Goal: Task Accomplishment & Management: Manage account settings

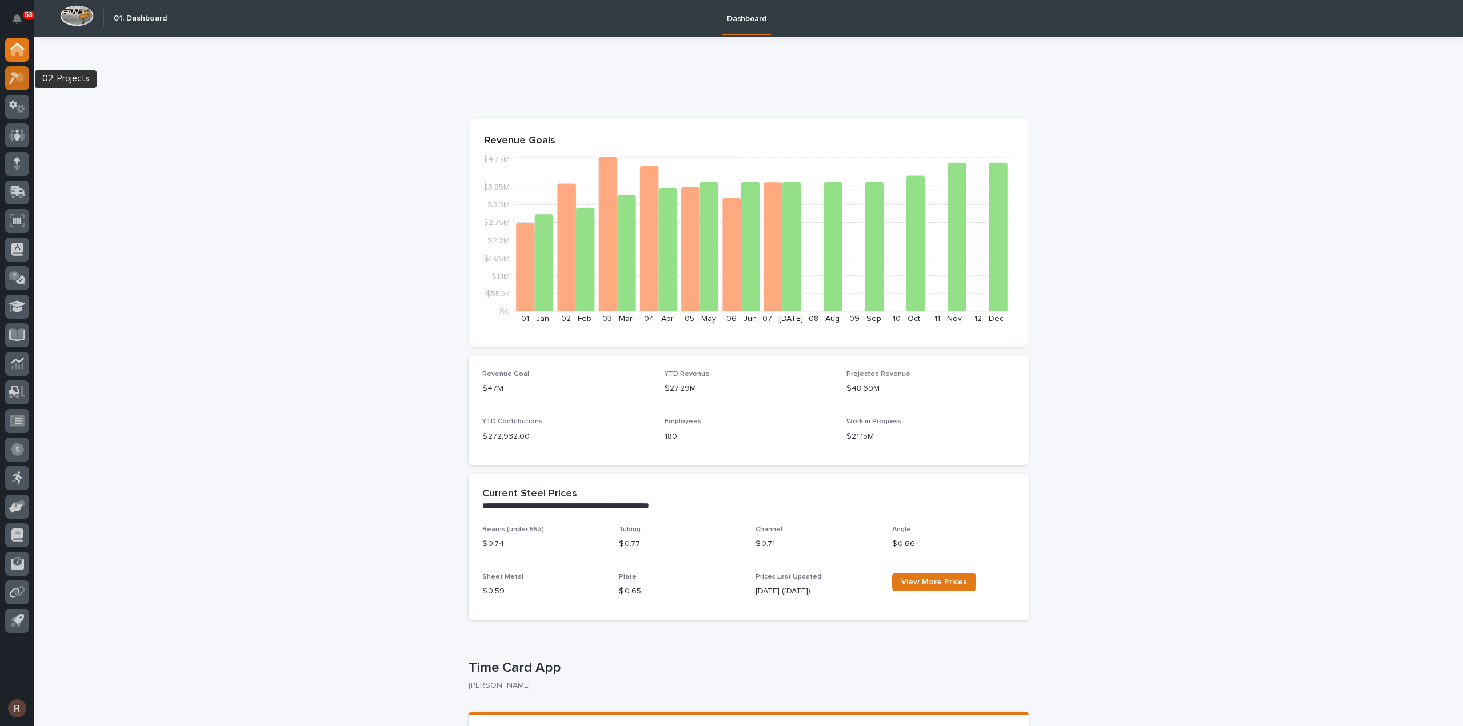
click at [25, 80] on div at bounding box center [17, 78] width 24 height 24
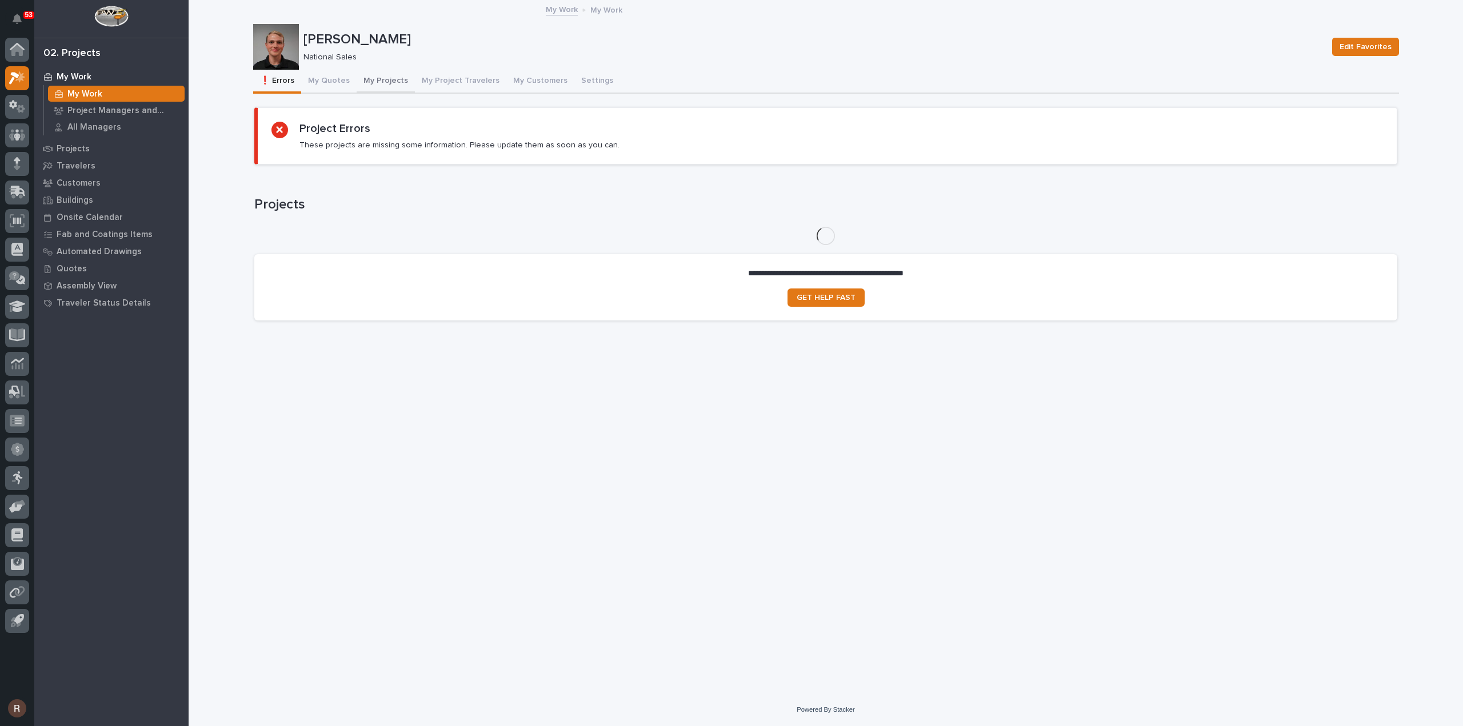
click at [377, 82] on button "My Projects" at bounding box center [386, 82] width 58 height 24
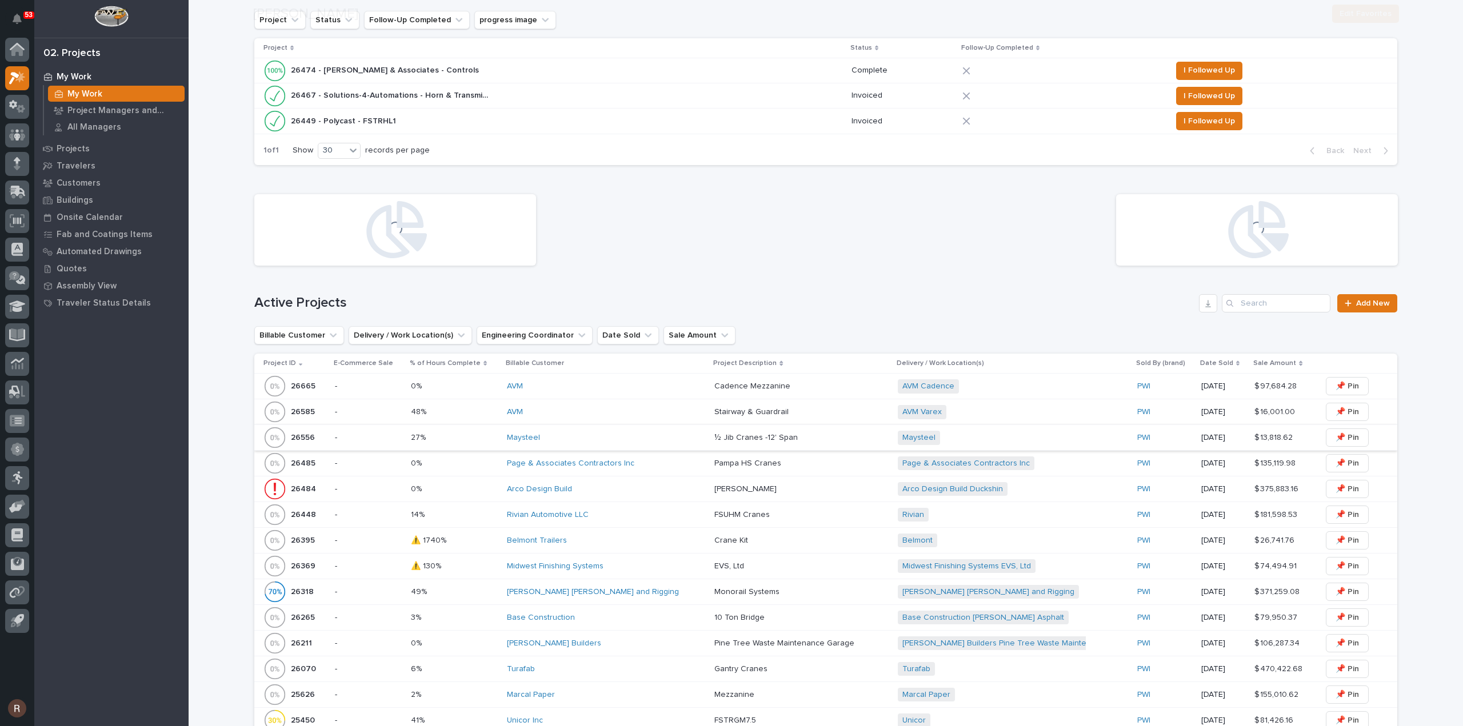
scroll to position [343, 0]
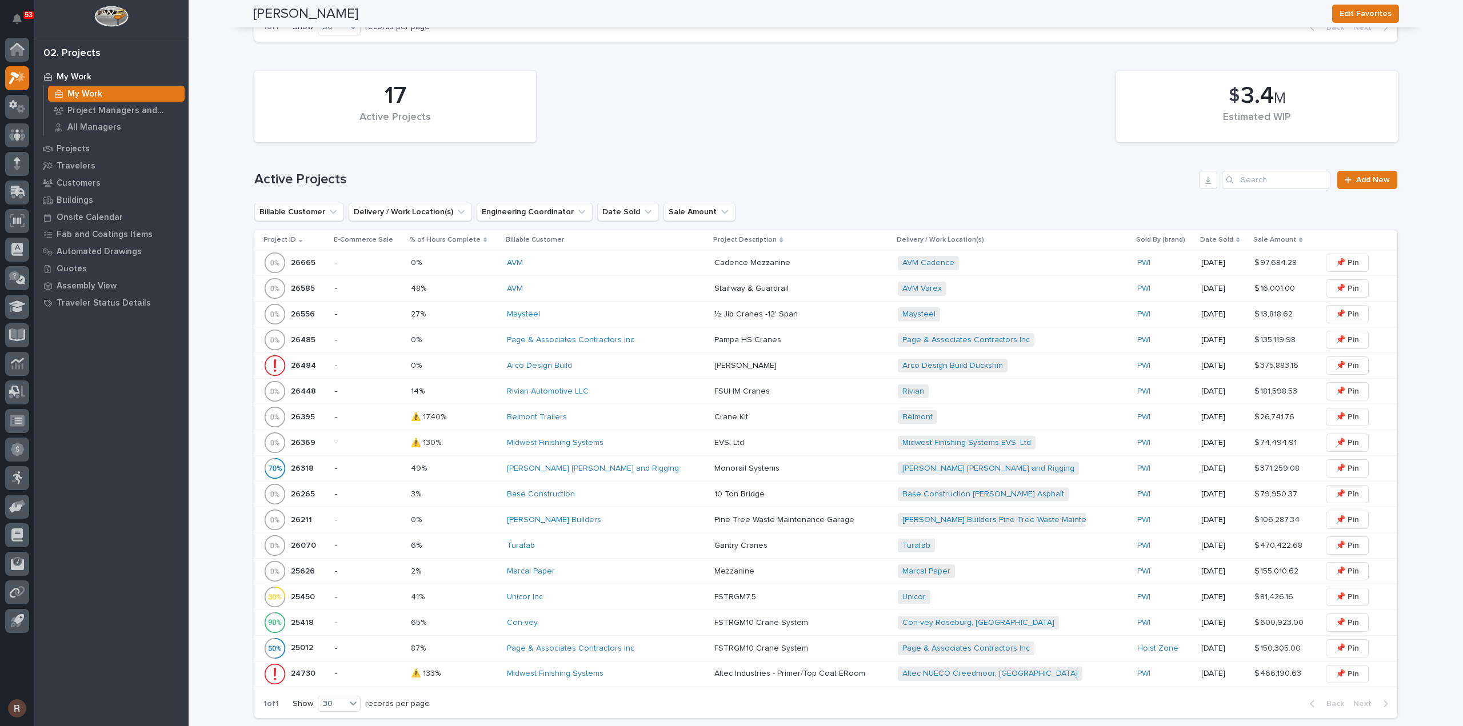
click at [498, 315] on td "27% 27%" at bounding box center [454, 315] width 97 height 26
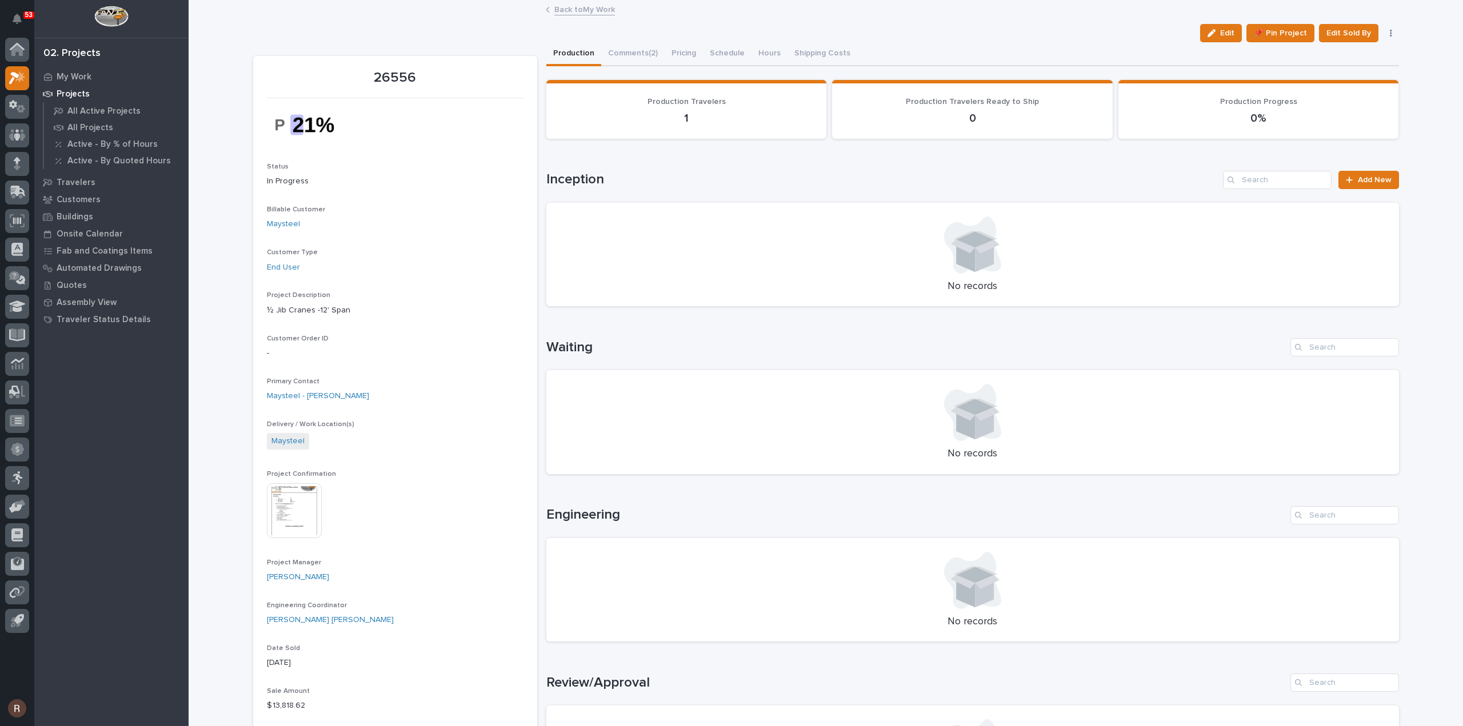
click at [565, 15] on link "Back to My Work" at bounding box center [584, 8] width 61 height 13
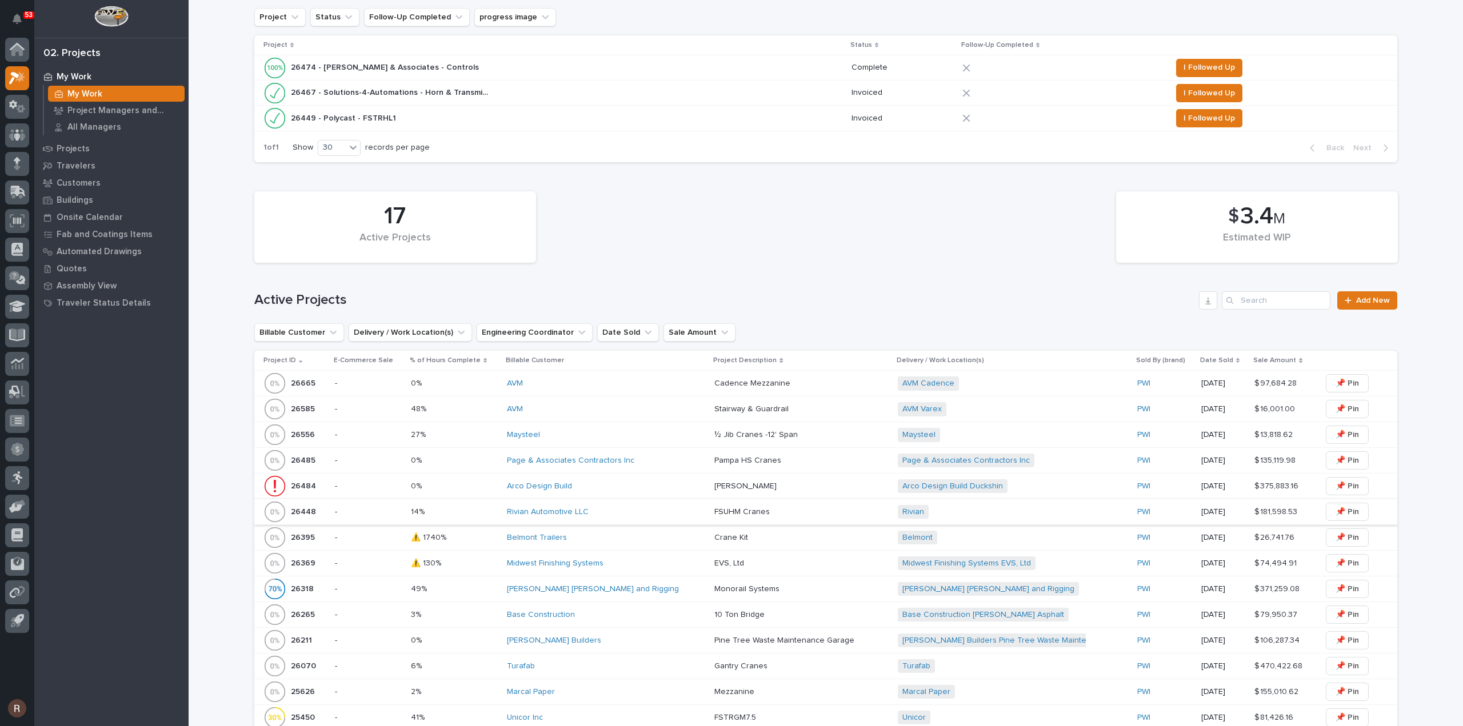
scroll to position [400, 0]
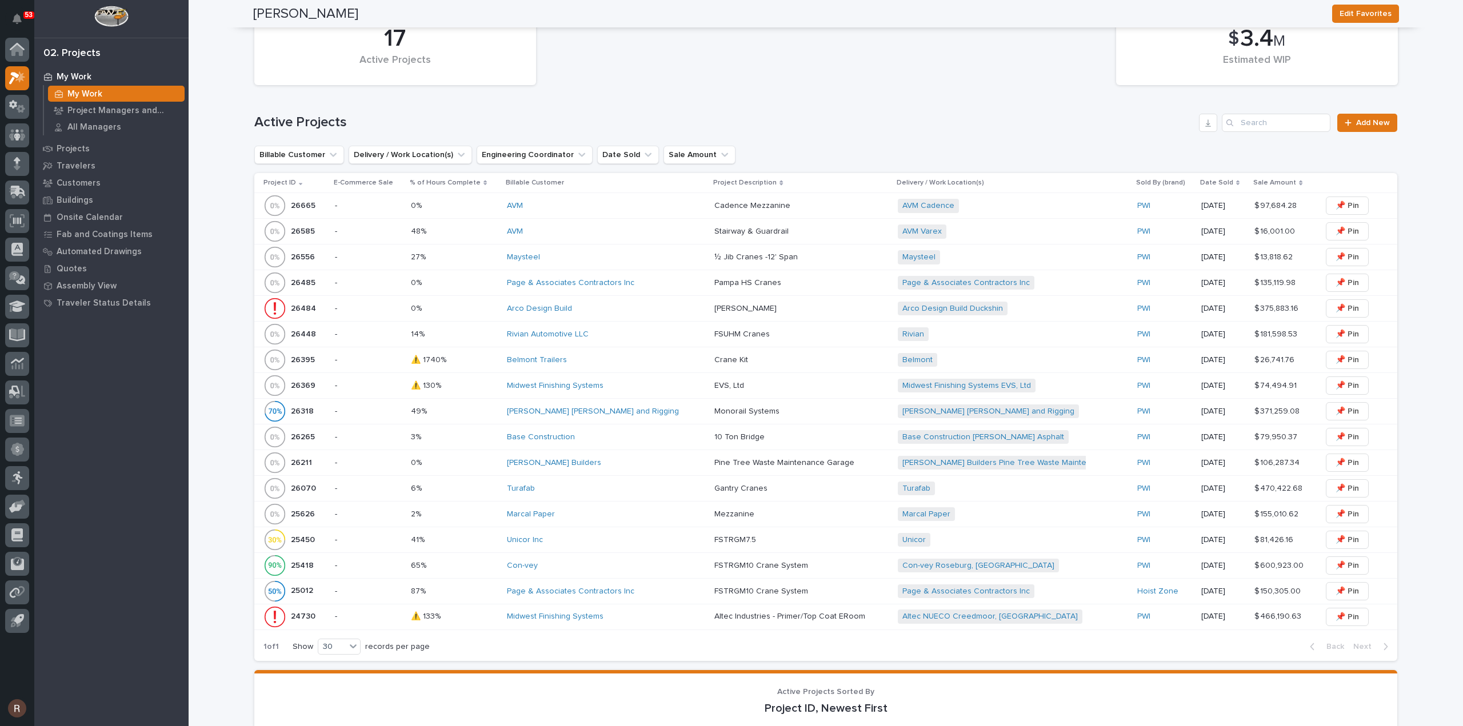
click at [466, 330] on p at bounding box center [454, 335] width 87 height 10
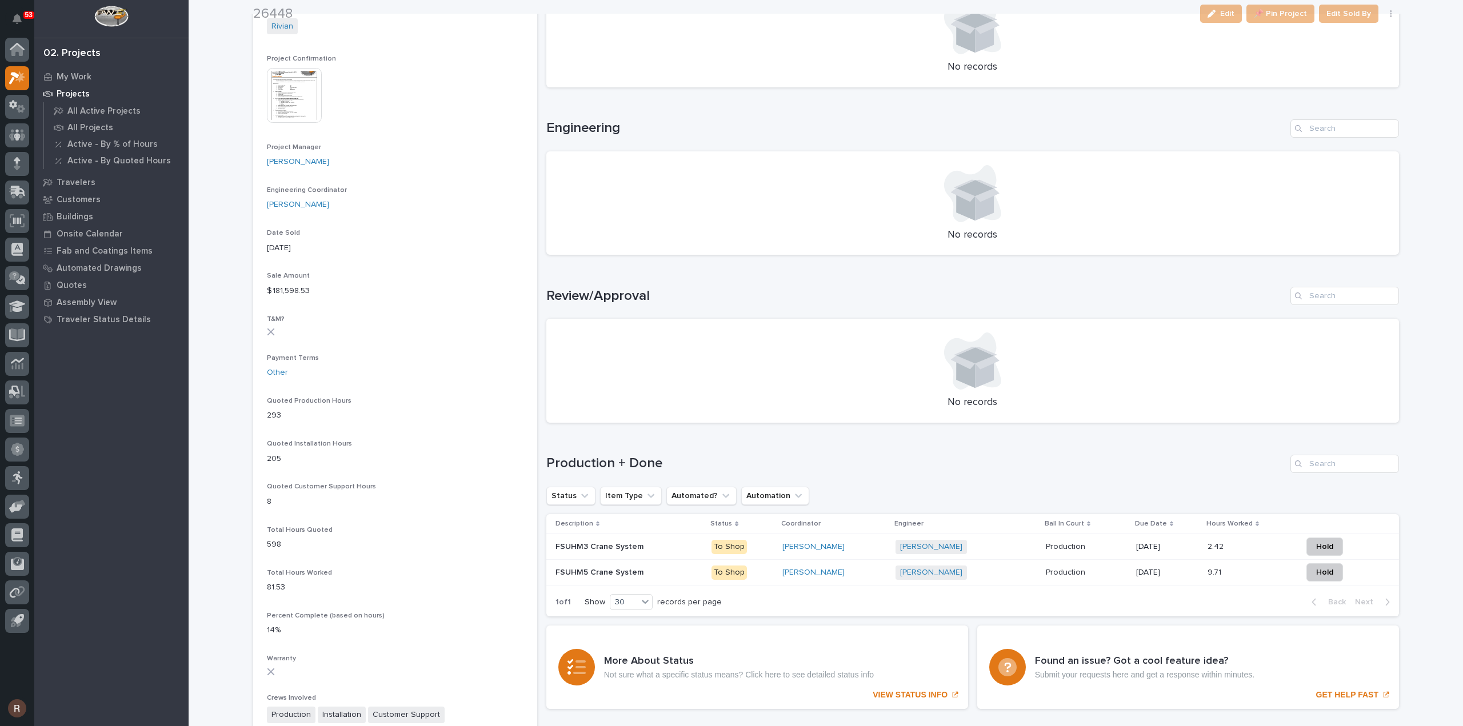
scroll to position [457, 0]
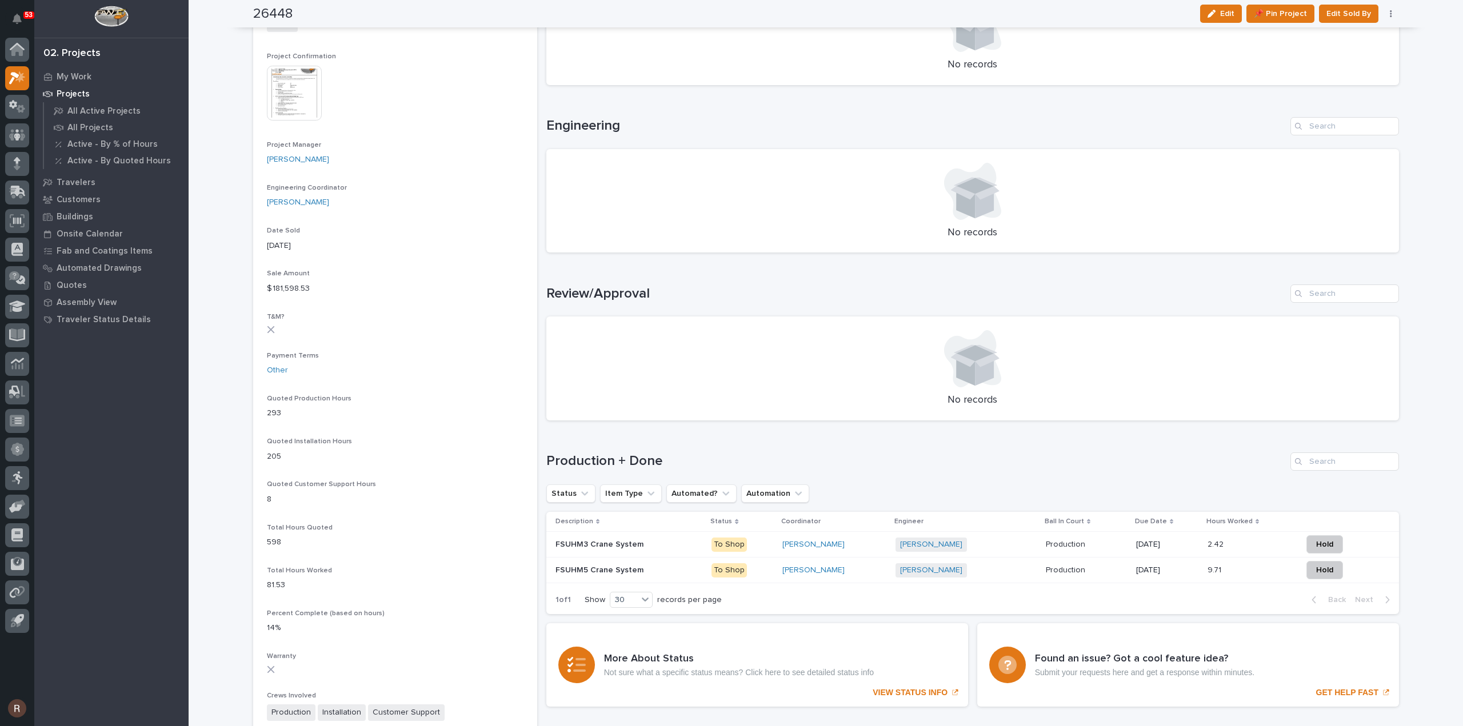
click at [1074, 573] on p at bounding box center [1086, 571] width 81 height 10
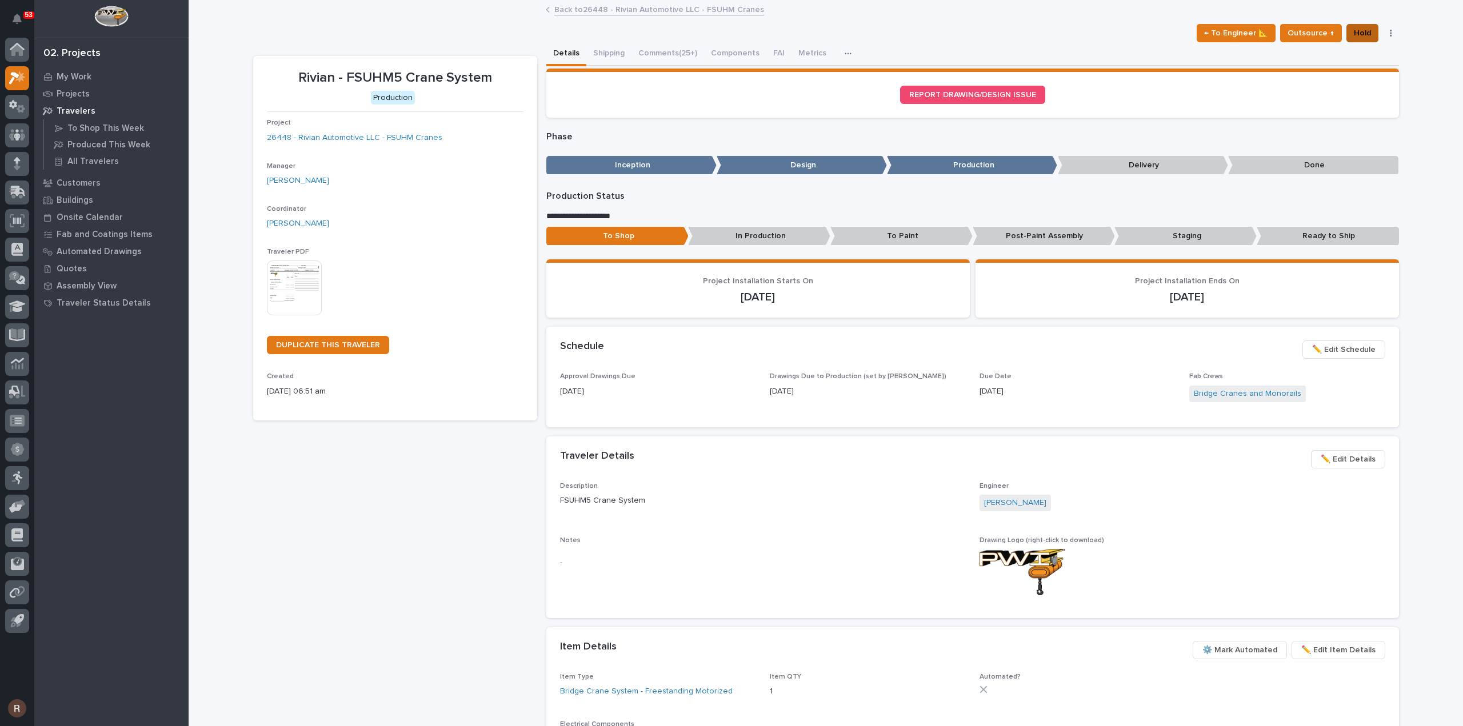
click at [1368, 33] on button "Hold" at bounding box center [1363, 33] width 32 height 18
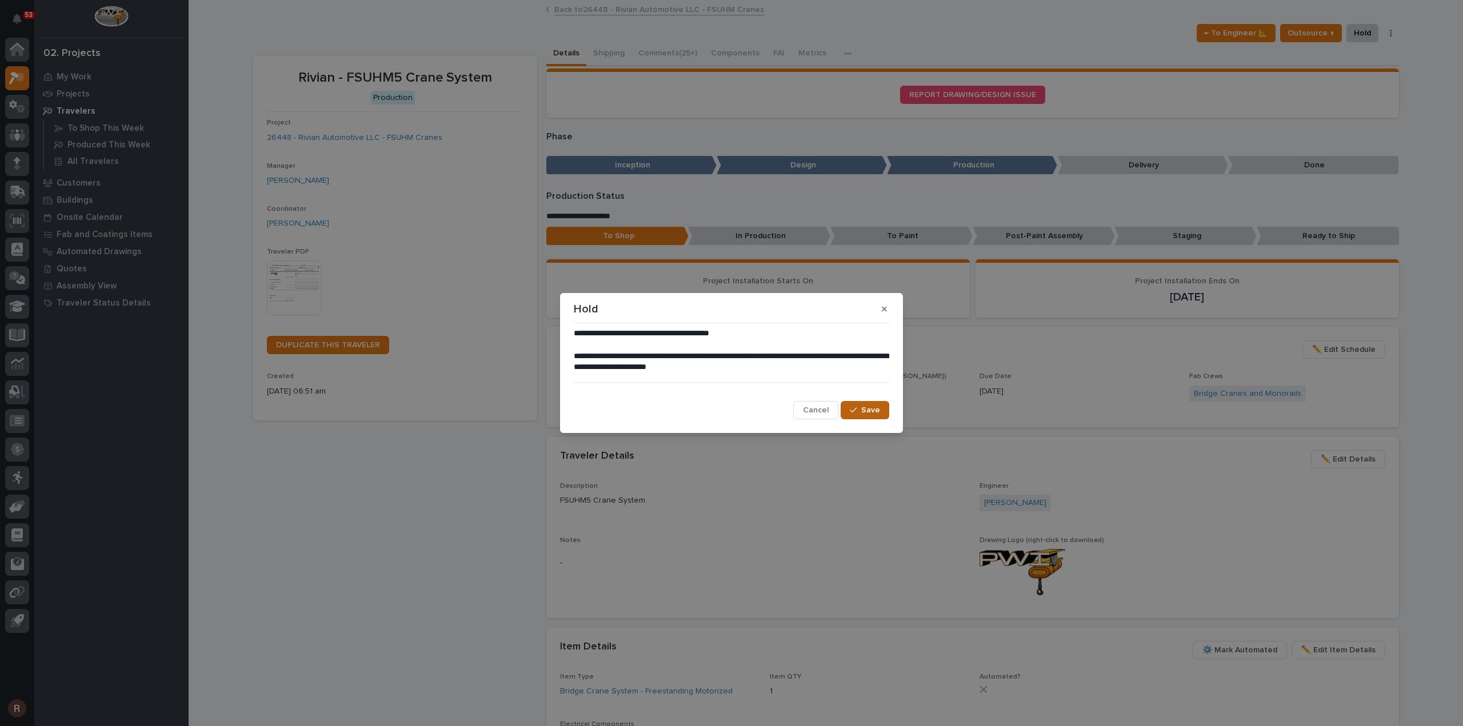
click at [882, 407] on button "Save" at bounding box center [865, 410] width 49 height 18
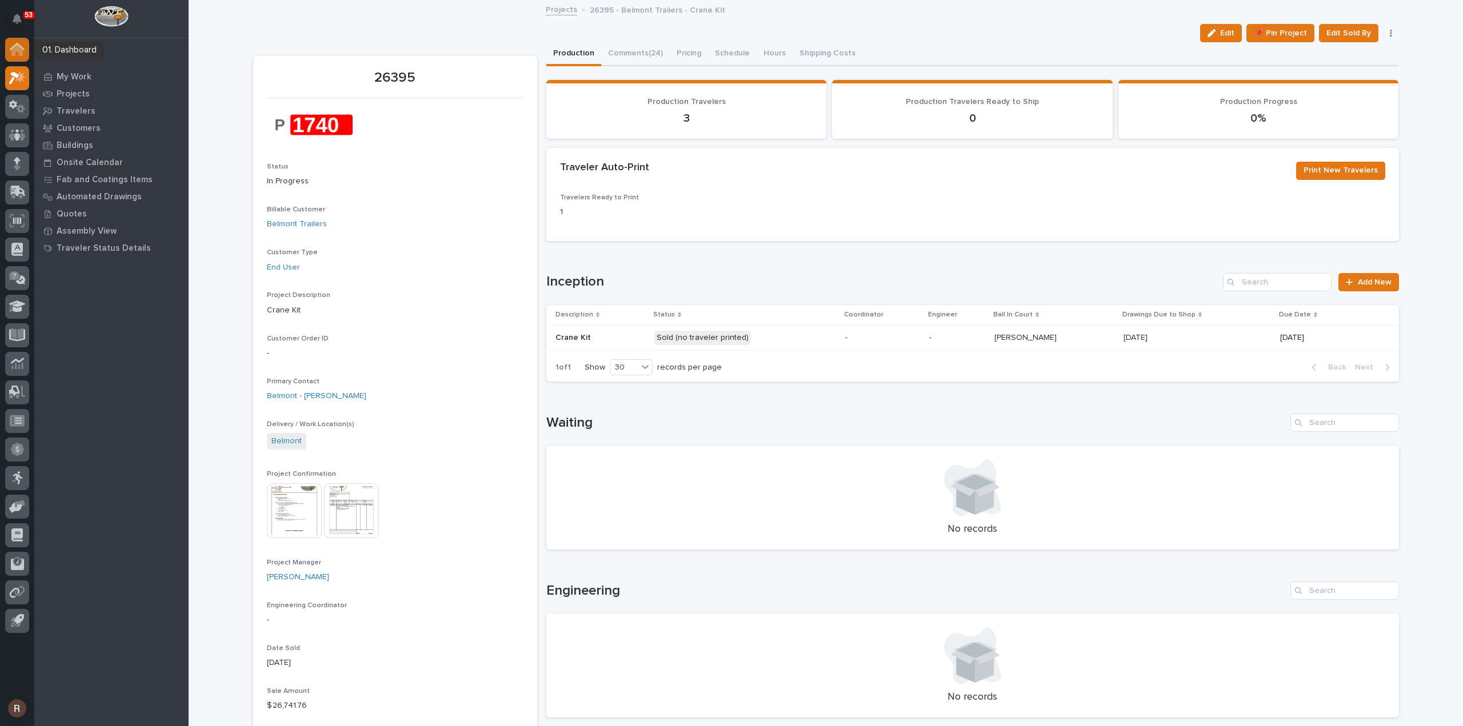
click at [11, 45] on icon at bounding box center [17, 49] width 15 height 13
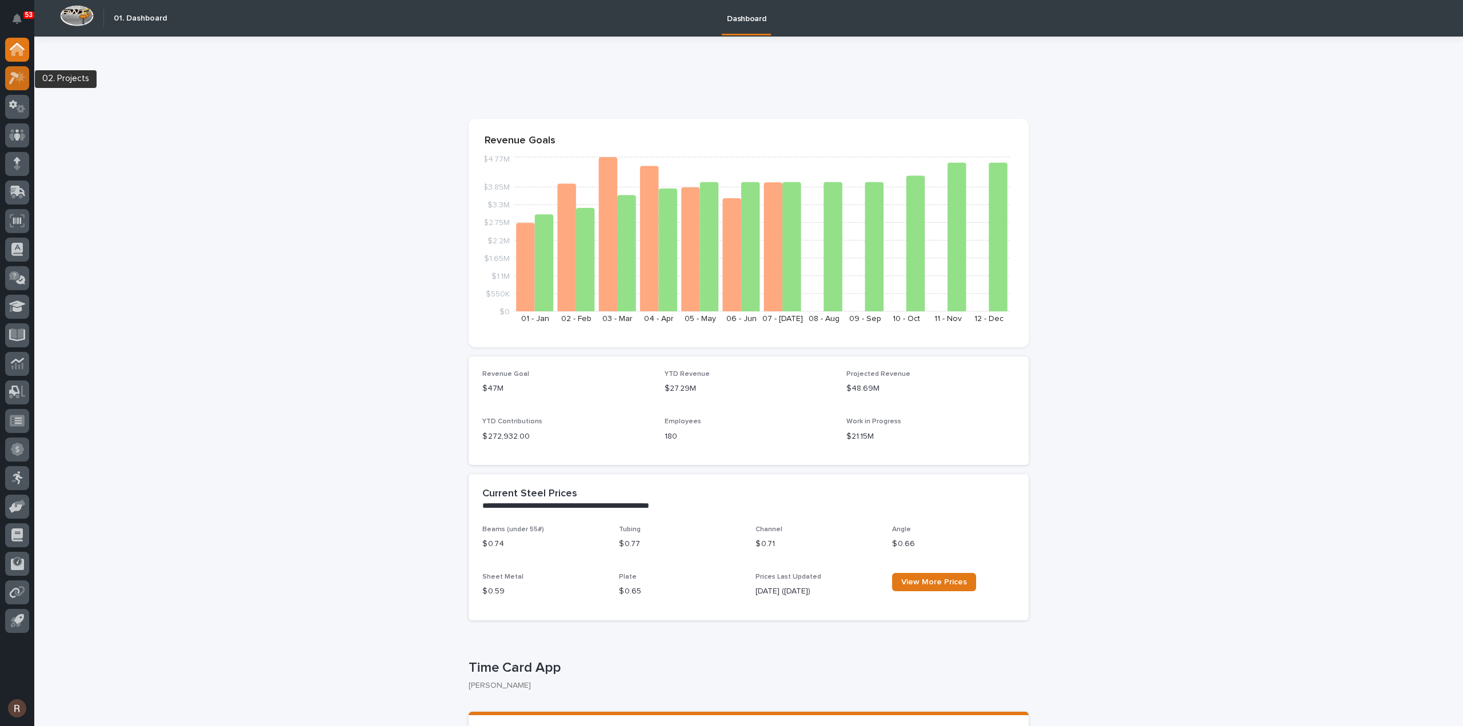
click at [14, 71] on icon at bounding box center [17, 77] width 17 height 13
